Goal: Task Accomplishment & Management: Manage account settings

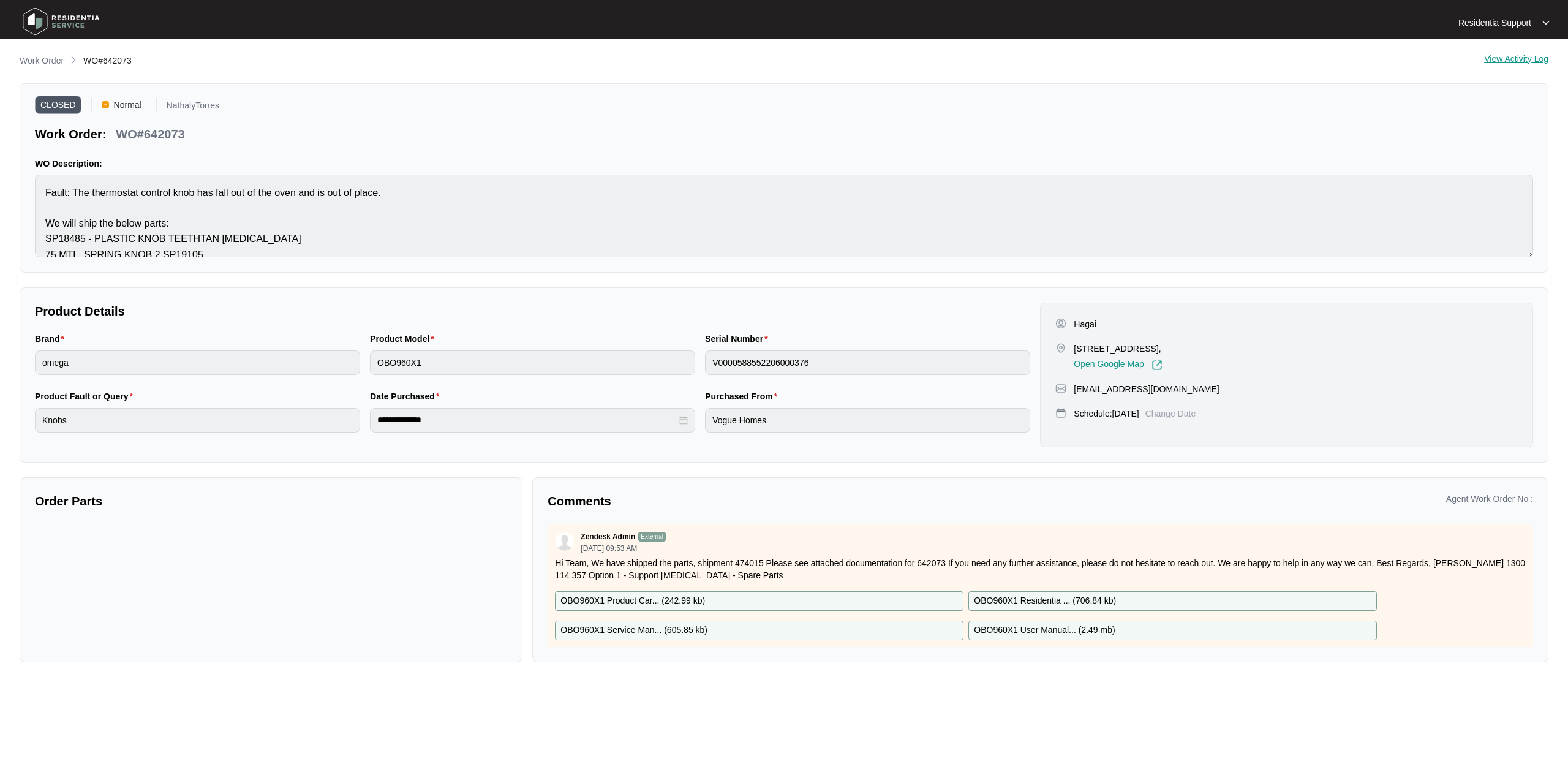
click at [63, 22] on img at bounding box center [61, 21] width 86 height 37
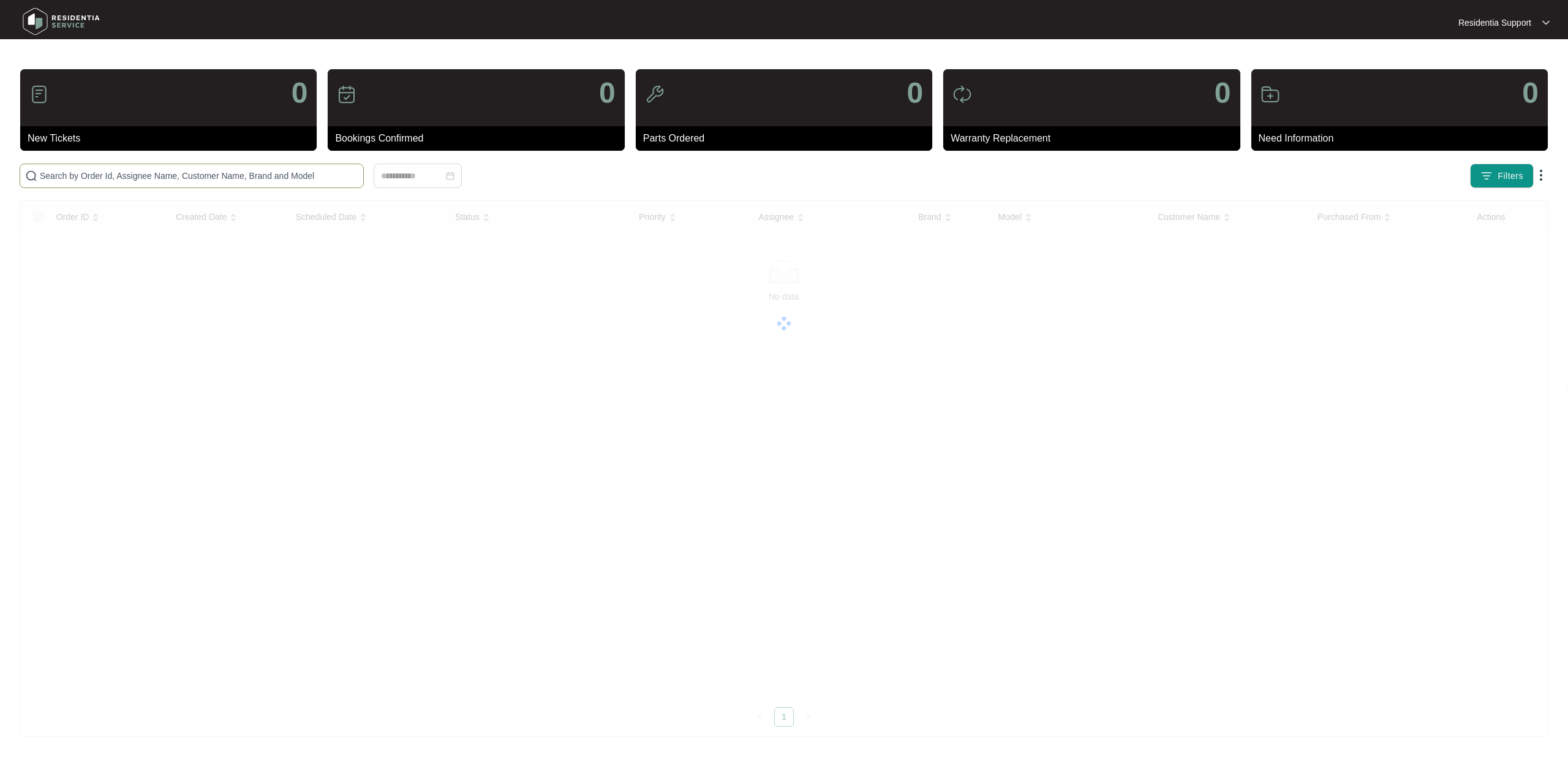
click at [128, 164] on span at bounding box center [191, 176] width 344 height 25
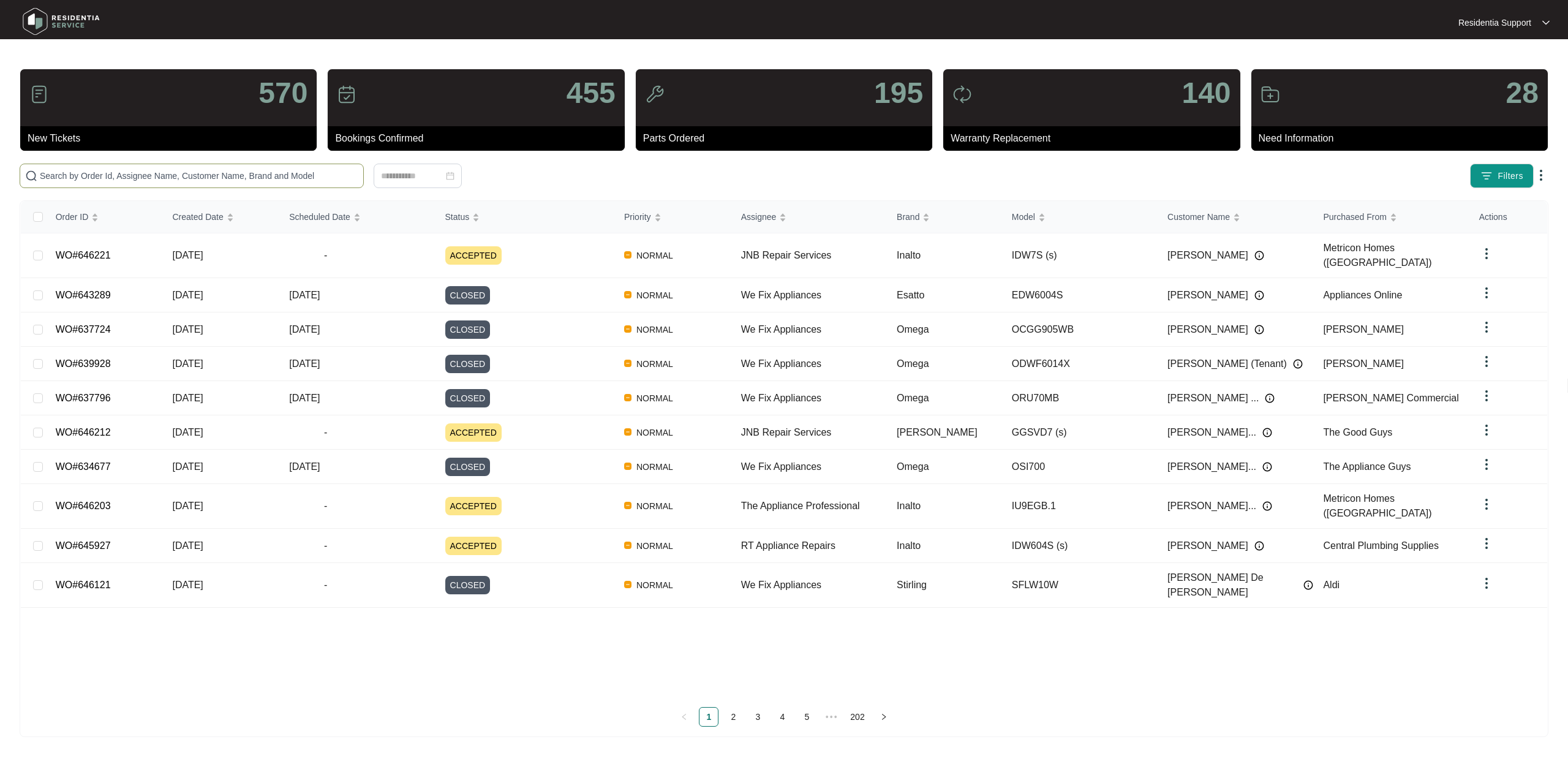
click at [128, 175] on input "text" at bounding box center [198, 176] width 318 height 14
paste input "Cowaramup Electrical Service"
type input "Cowaramup Electrical Service"
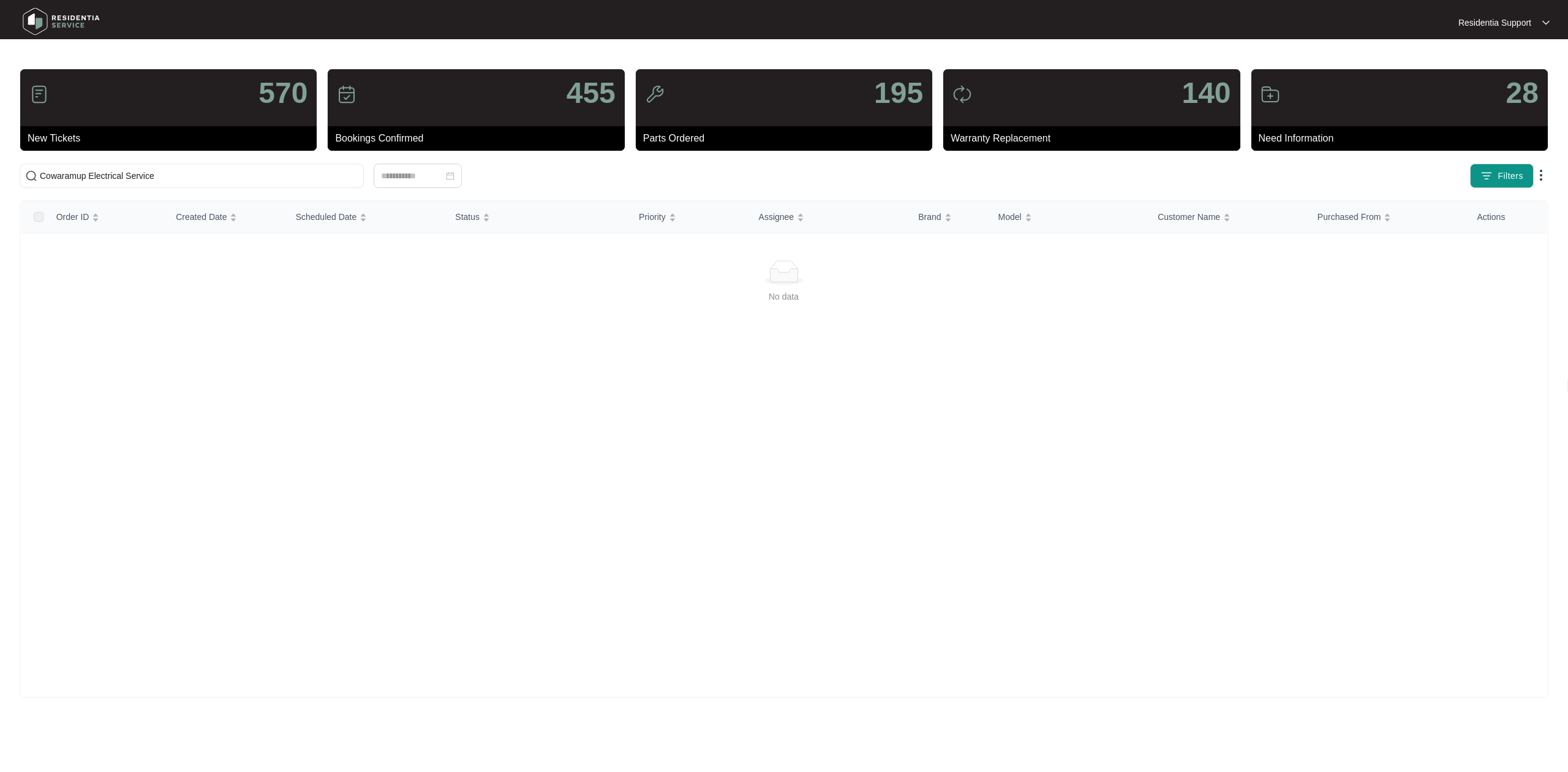
click at [1505, 27] on p "Residentia Support" at bounding box center [1494, 22] width 73 height 12
click at [1499, 40] on p "Settings" at bounding box center [1514, 44] width 52 height 12
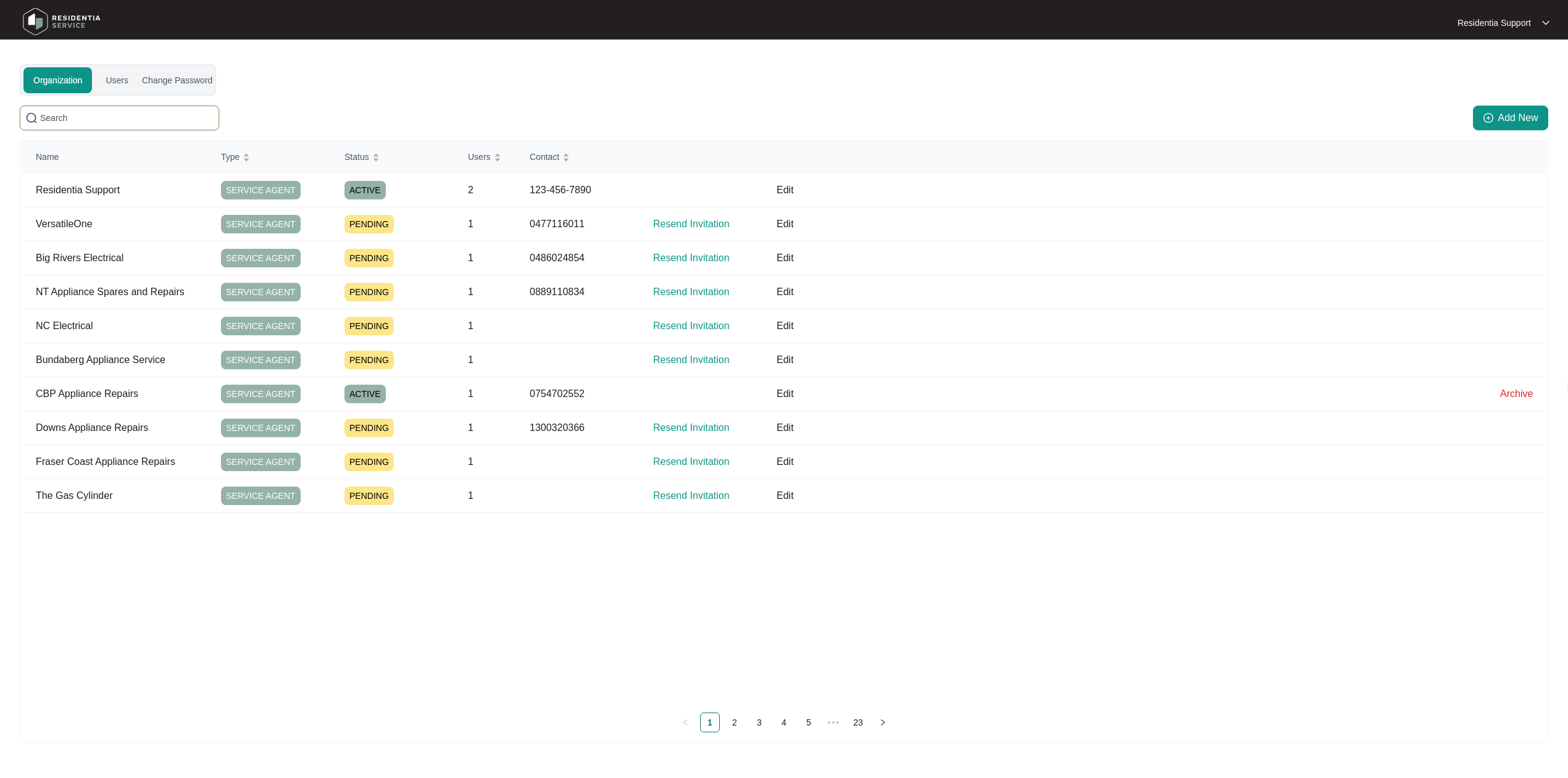
click at [126, 116] on input "text" at bounding box center [126, 118] width 174 height 14
paste input "Cowaramup Electrical Service"
type input "Cowaramup Electrical Service"
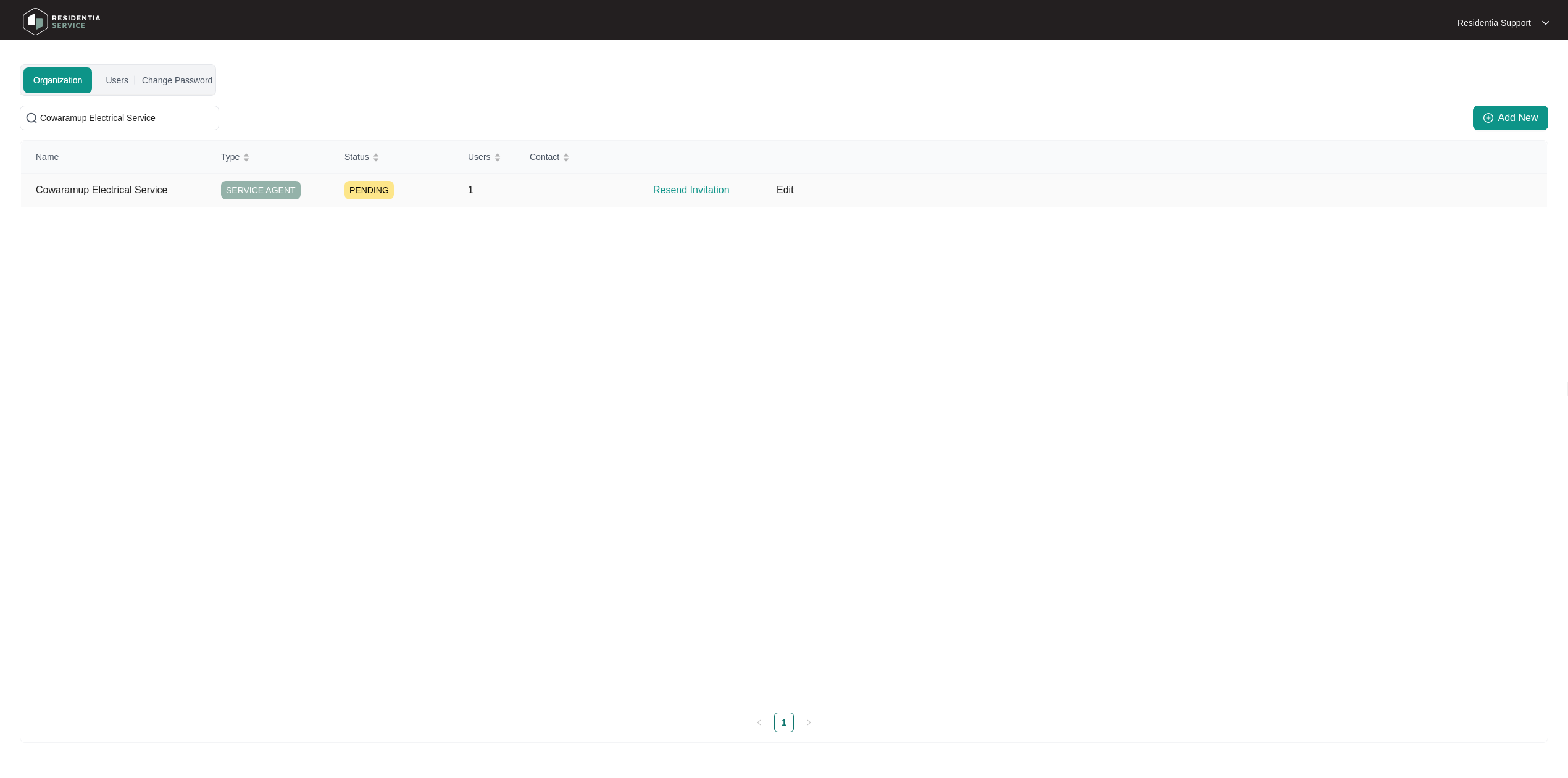
click at [685, 186] on p "Resend Invitation" at bounding box center [708, 189] width 109 height 15
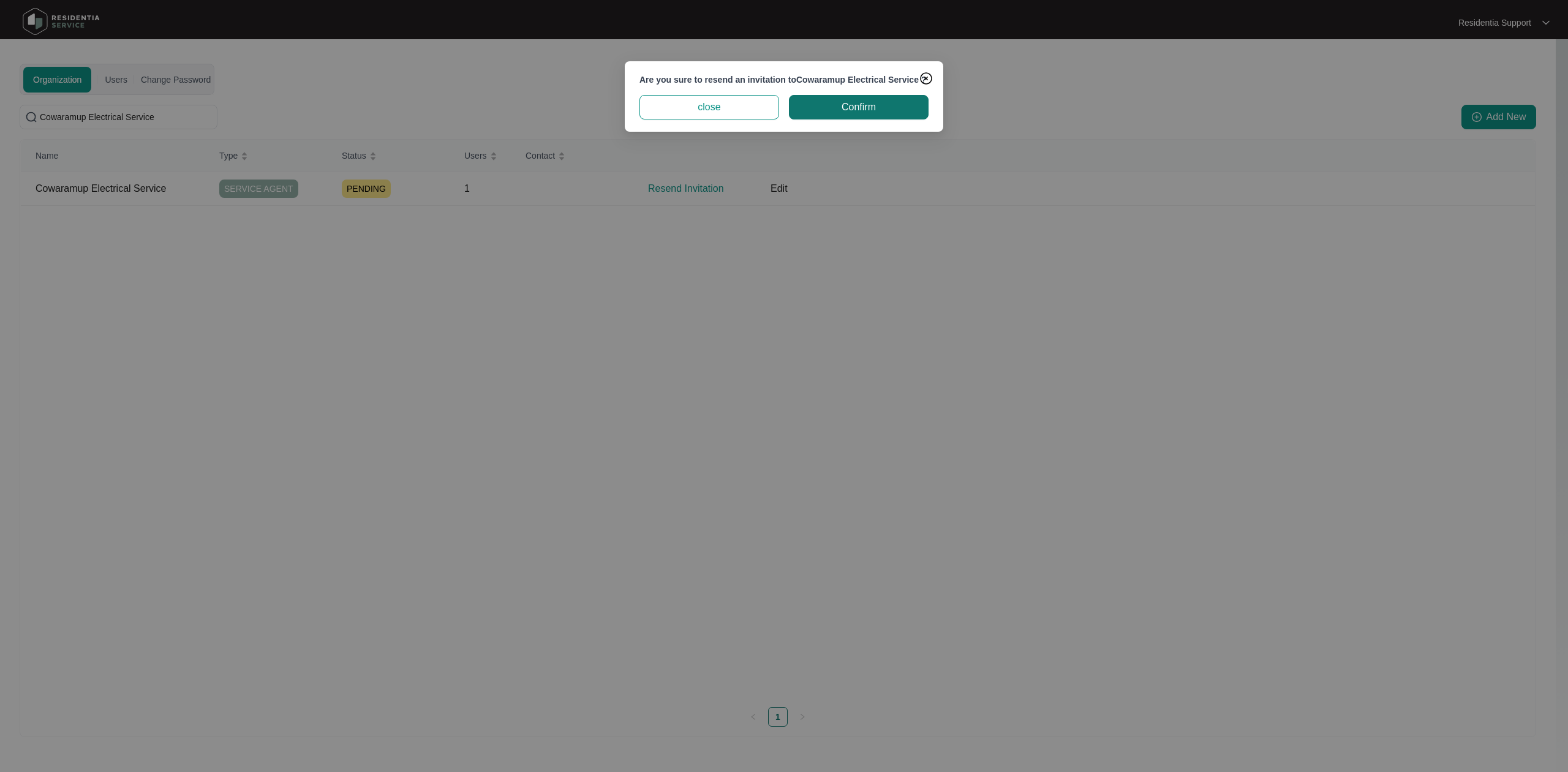
click at [858, 115] on span "Confirm" at bounding box center [859, 106] width 34 height 15
